Goal: Information Seeking & Learning: Check status

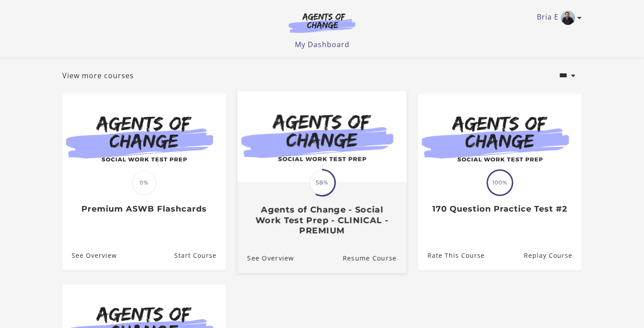
scroll to position [47, 0]
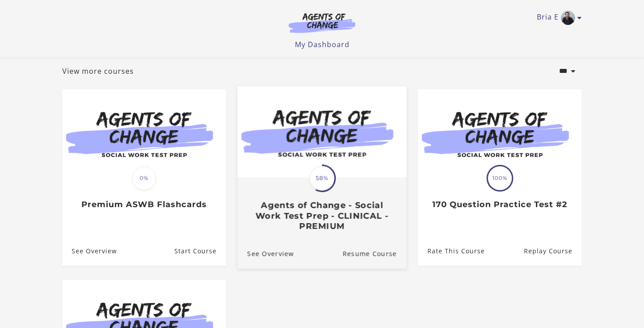
click at [280, 217] on h3 "Agents of Change - Social Work Test Prep - CLINICAL - PREMIUM" at bounding box center [321, 216] width 149 height 31
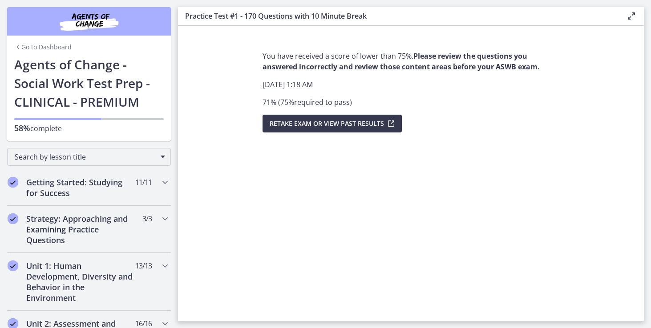
click at [63, 54] on div "Go to Dashboard" at bounding box center [89, 46] width 164 height 20
click at [62, 50] on link "Go to Dashboard" at bounding box center [42, 47] width 57 height 9
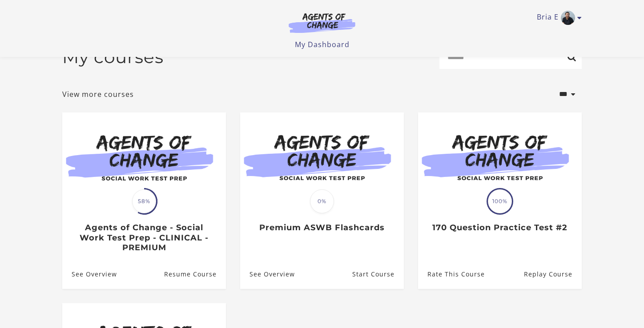
scroll to position [25, 0]
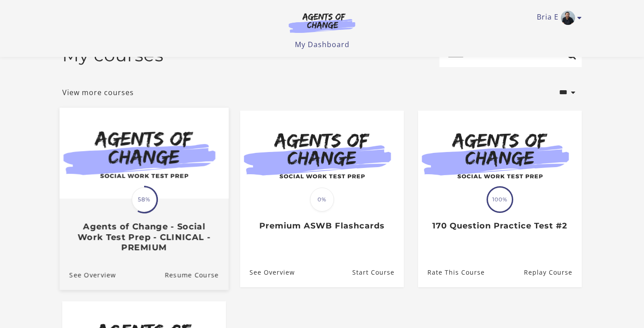
click at [199, 170] on img at bounding box center [144, 153] width 169 height 91
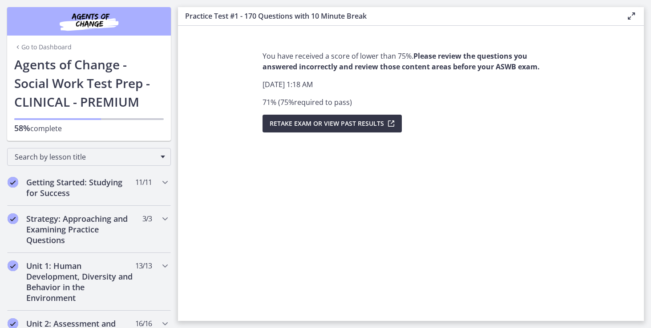
click at [295, 127] on span "Retake Exam OR View Past Results" at bounding box center [327, 123] width 114 height 11
